Goal: Task Accomplishment & Management: Use online tool/utility

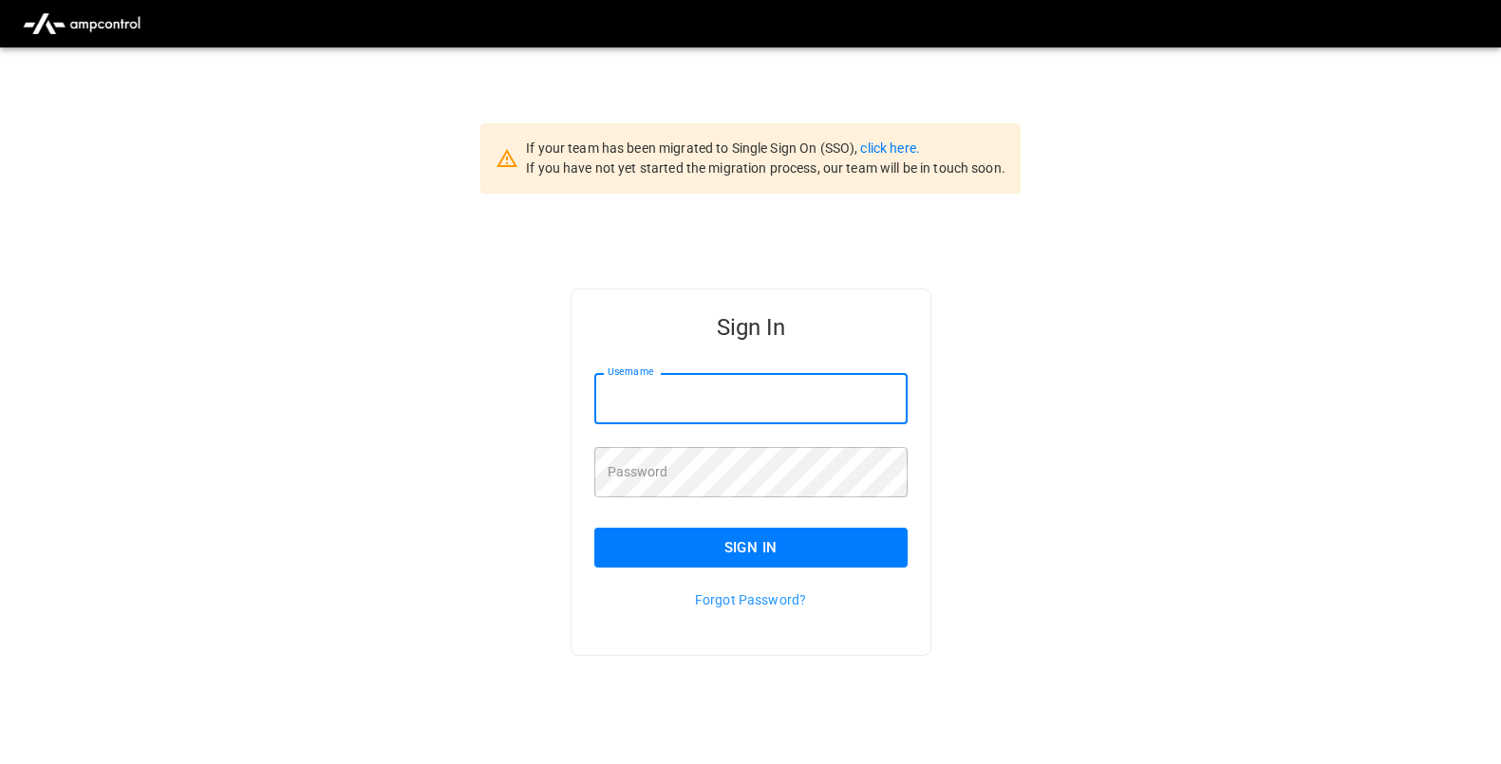
click at [734, 397] on input "Username" at bounding box center [750, 398] width 313 height 50
type input "**********"
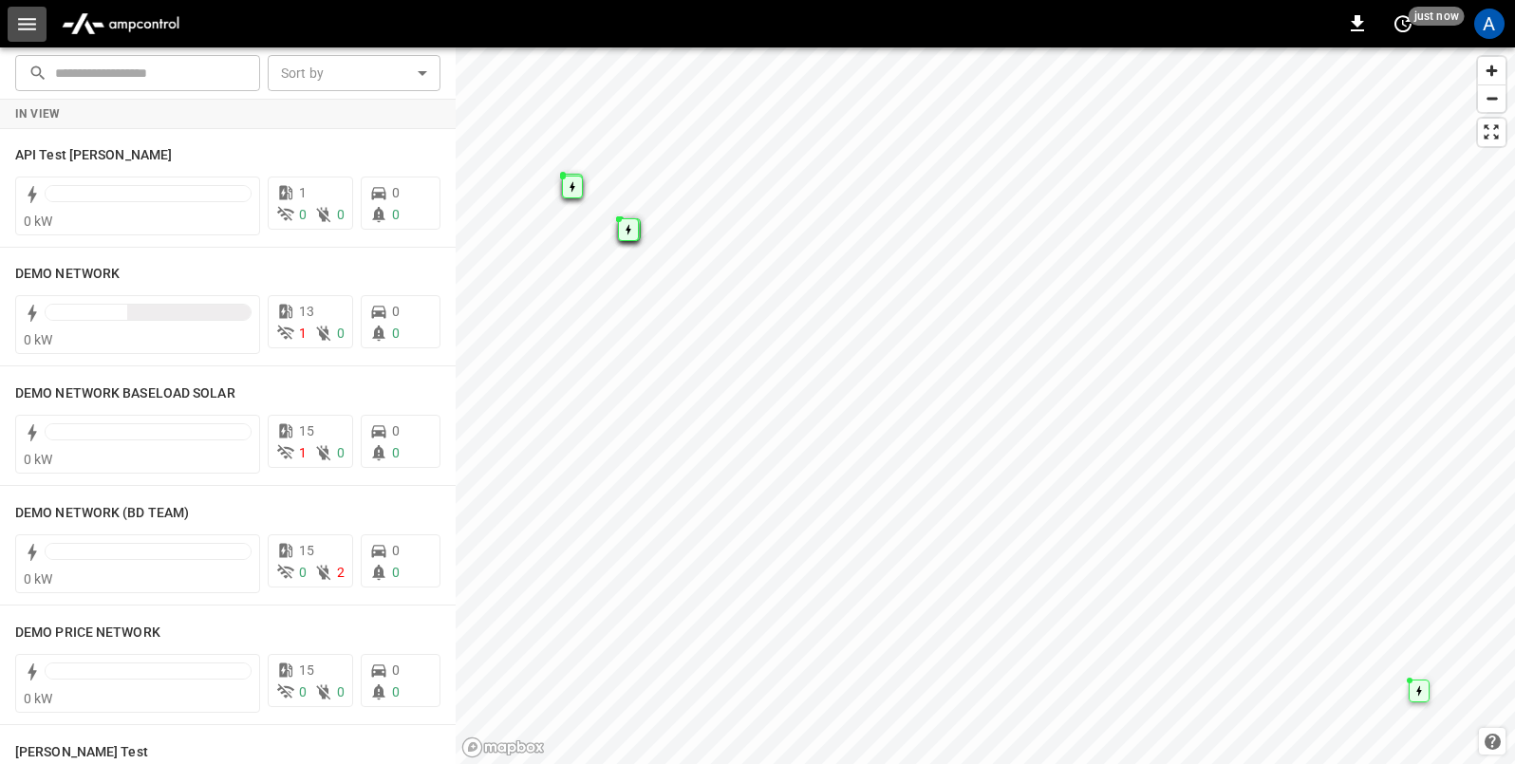
click at [34, 33] on icon "button" at bounding box center [27, 24] width 24 height 24
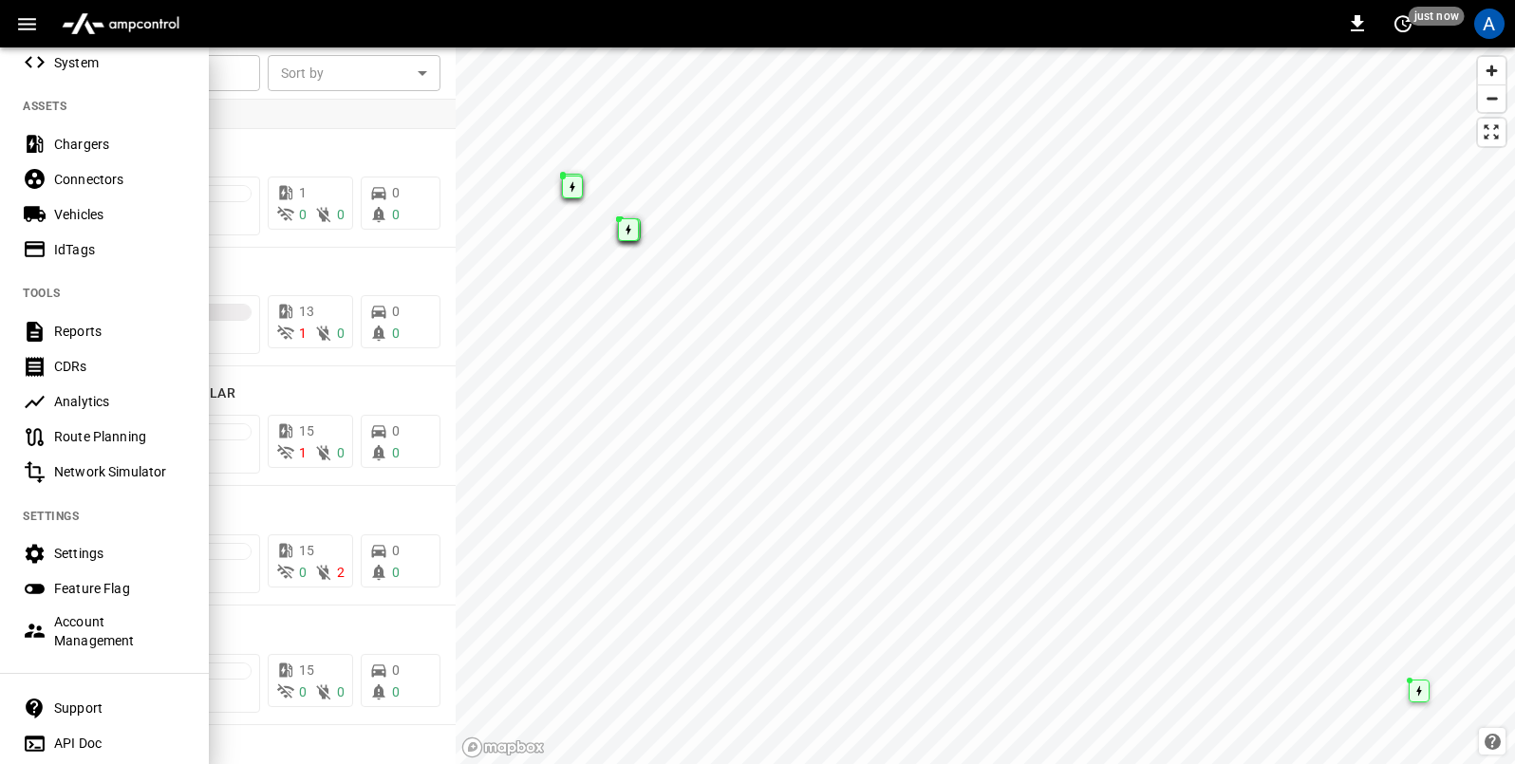
scroll to position [455, 0]
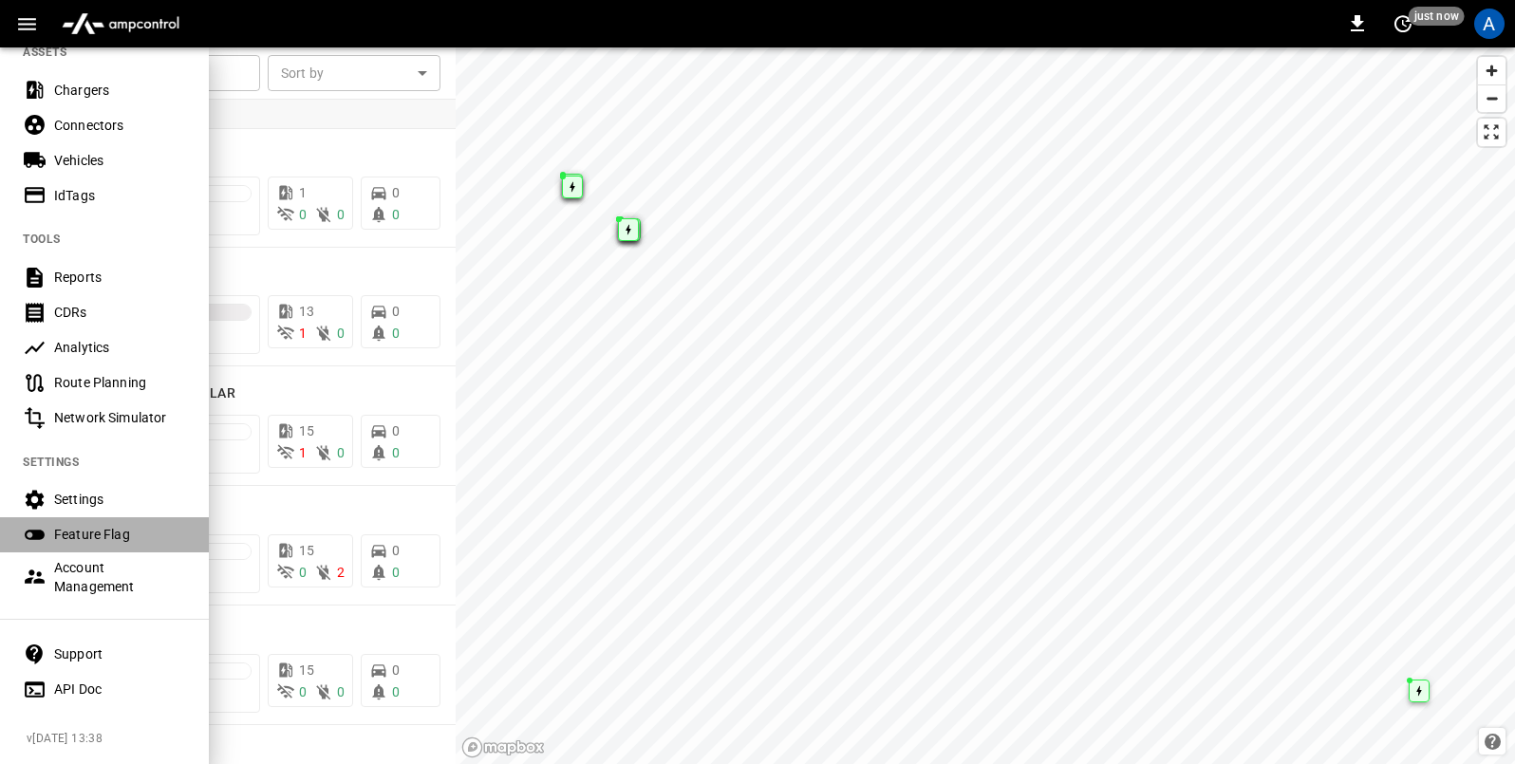
click at [100, 525] on div "Feature Flag" at bounding box center [120, 534] width 132 height 19
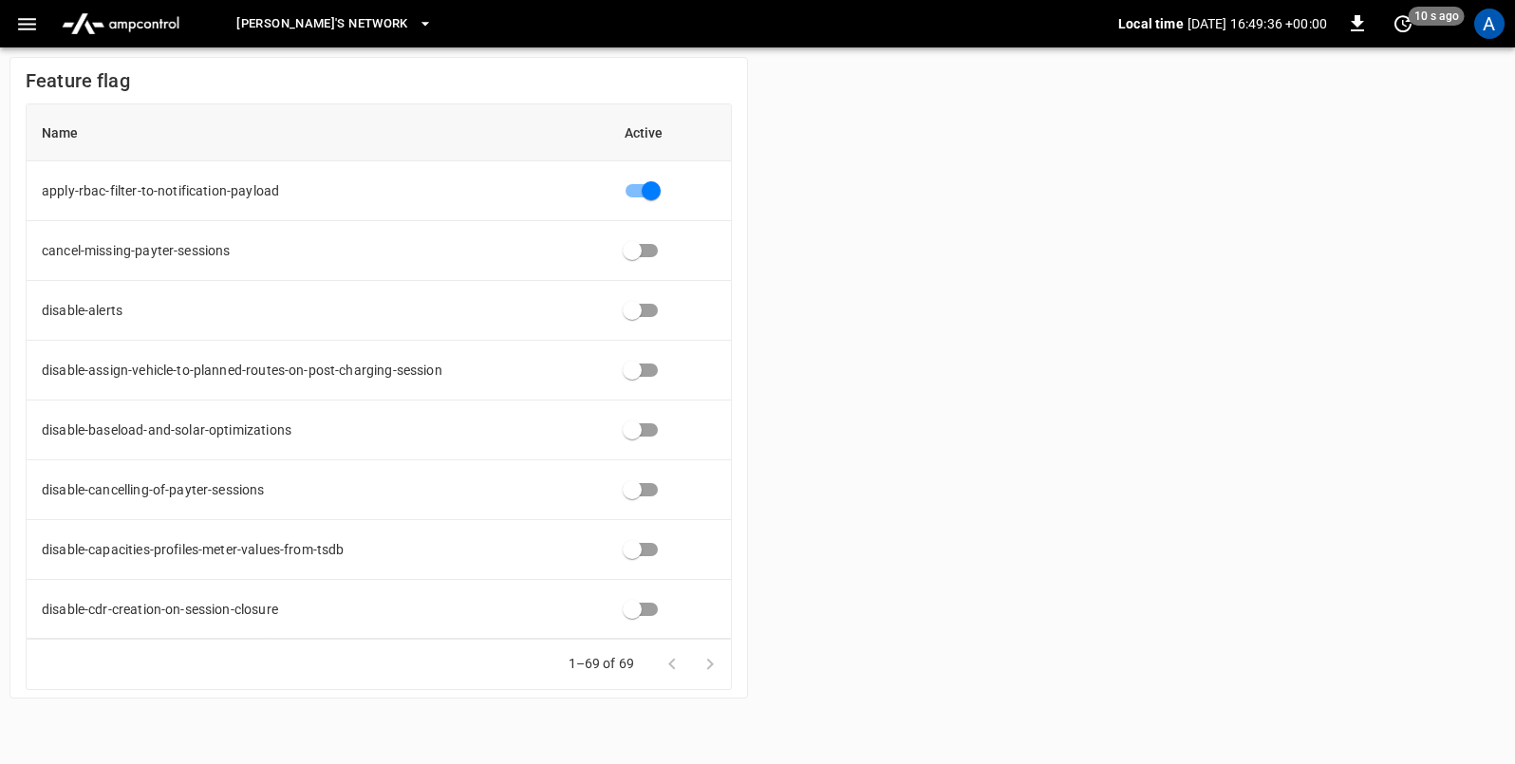
scroll to position [2870, 0]
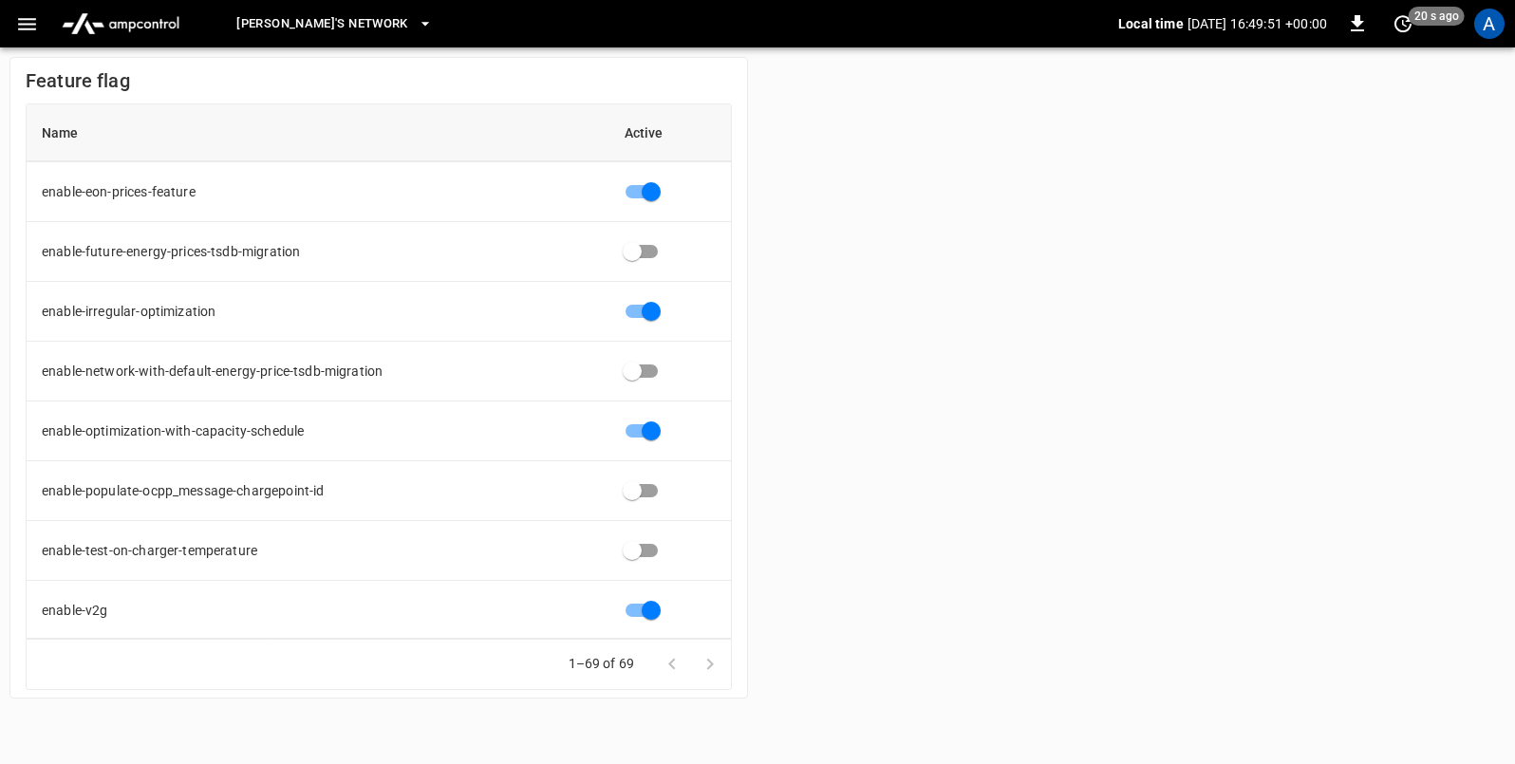
click at [1112, 324] on div "Feature flag Name Active apply-rbac-filter-to-notification-payload cancel-missi…" at bounding box center [757, 377] width 1515 height 661
